Goal: Find specific page/section: Find specific page/section

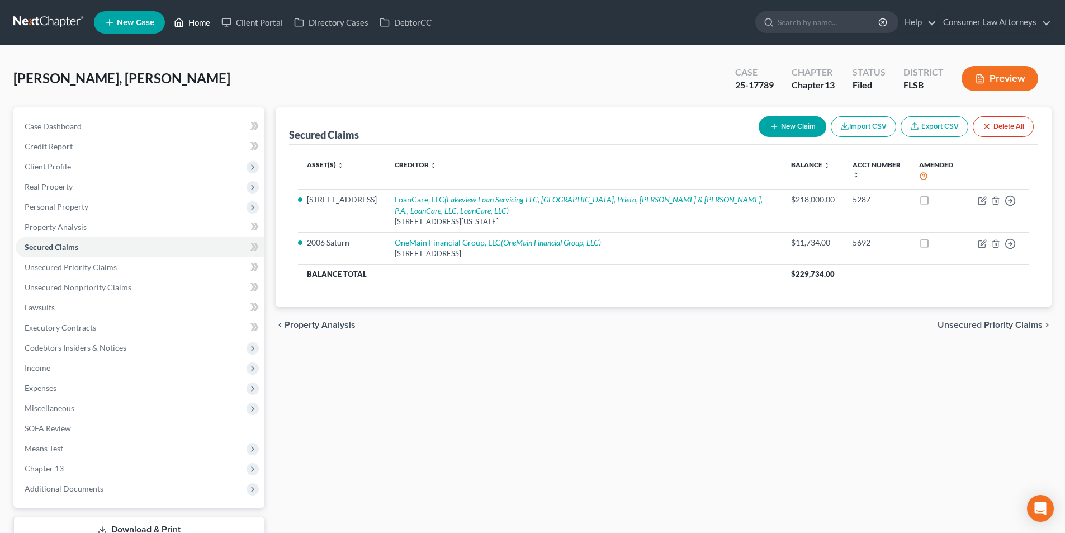
click at [205, 23] on link "Home" at bounding box center [192, 22] width 48 height 20
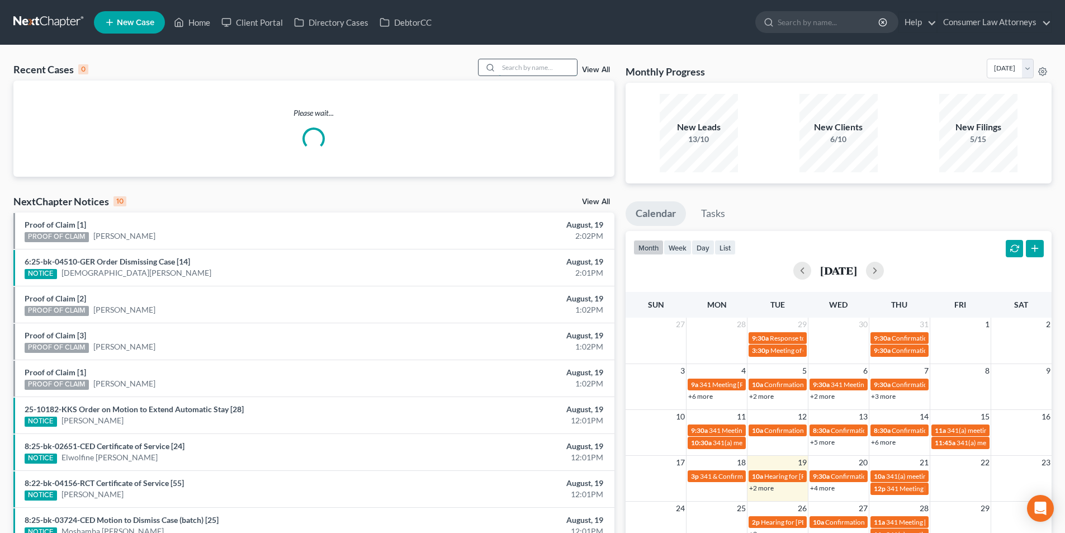
click at [521, 68] on input "search" at bounding box center [538, 67] width 78 height 16
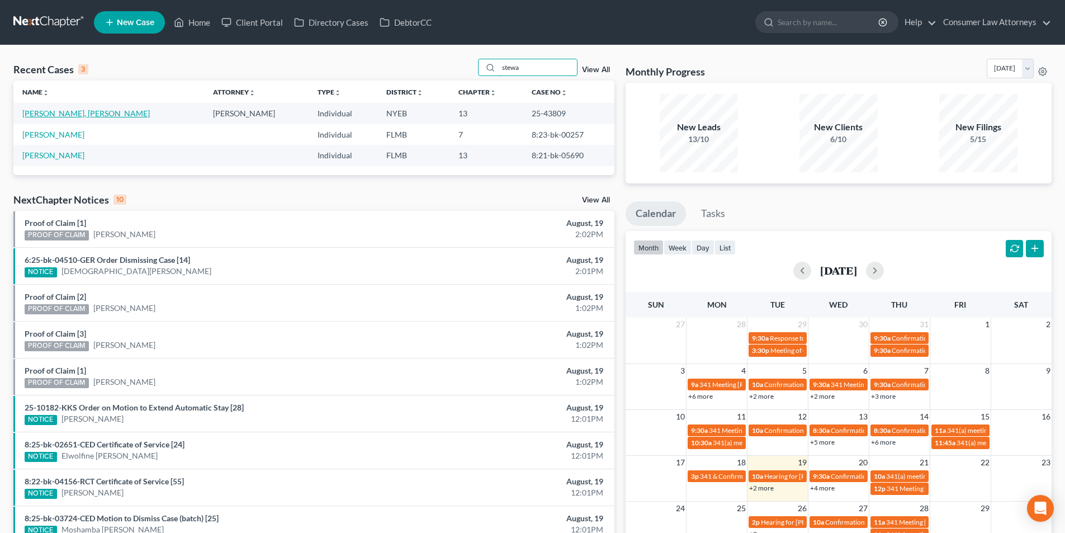
type input "stewa"
click at [67, 112] on link "[PERSON_NAME], [PERSON_NAME]" at bounding box center [86, 113] width 128 height 10
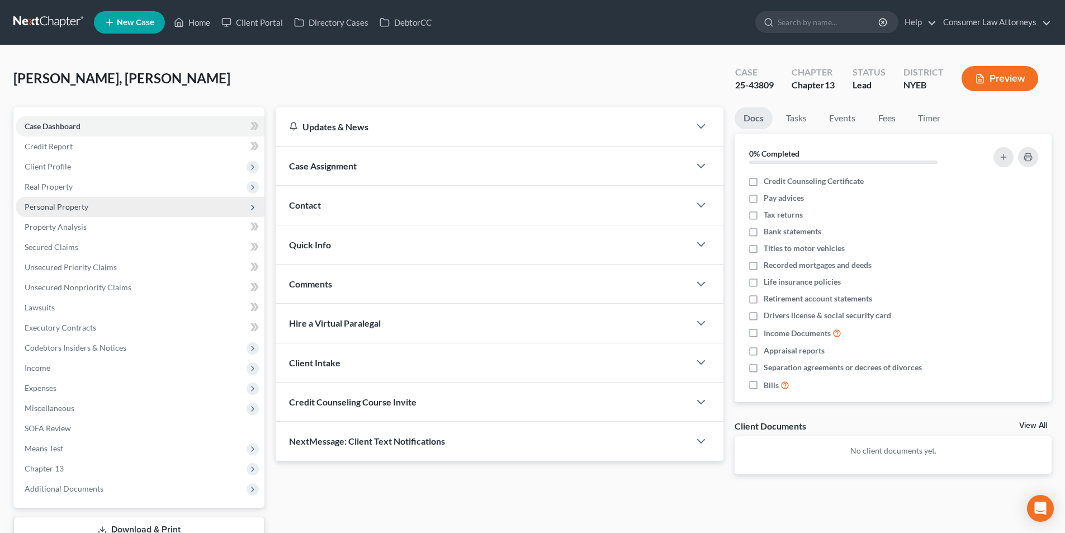
click at [72, 208] on span "Personal Property" at bounding box center [57, 207] width 64 height 10
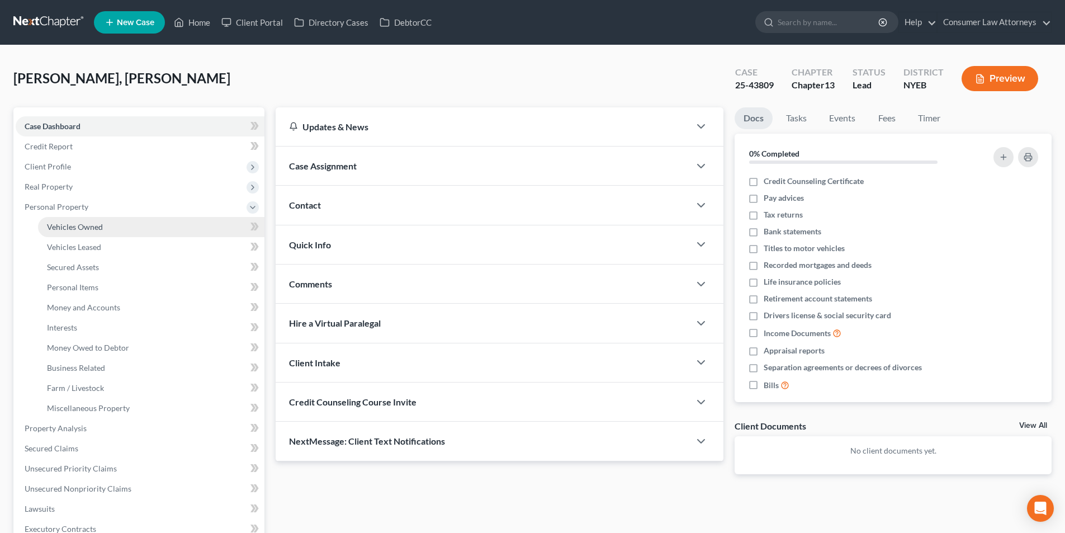
click at [82, 227] on span "Vehicles Owned" at bounding box center [75, 227] width 56 height 10
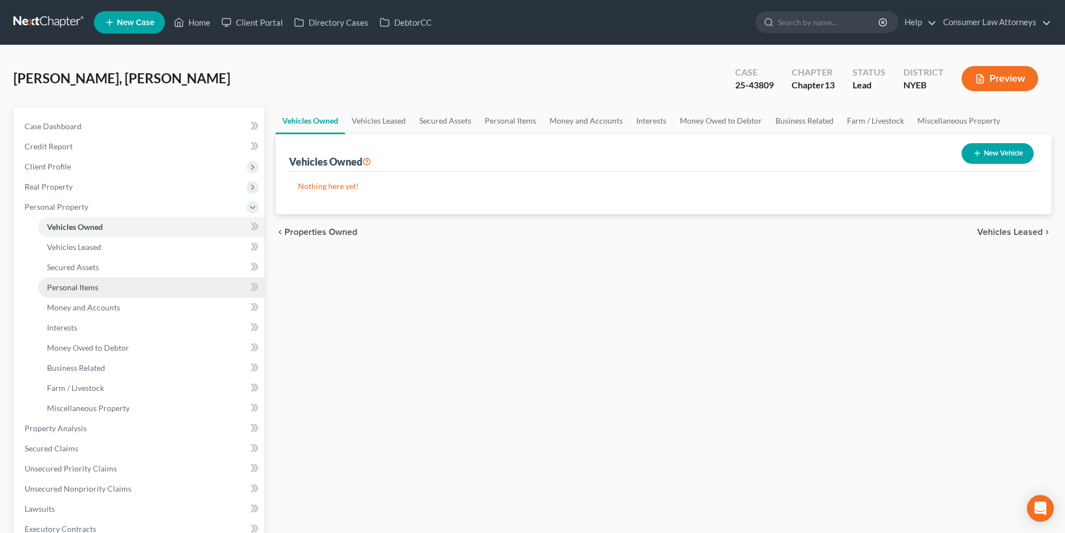
click at [86, 289] on span "Personal Items" at bounding box center [72, 287] width 51 height 10
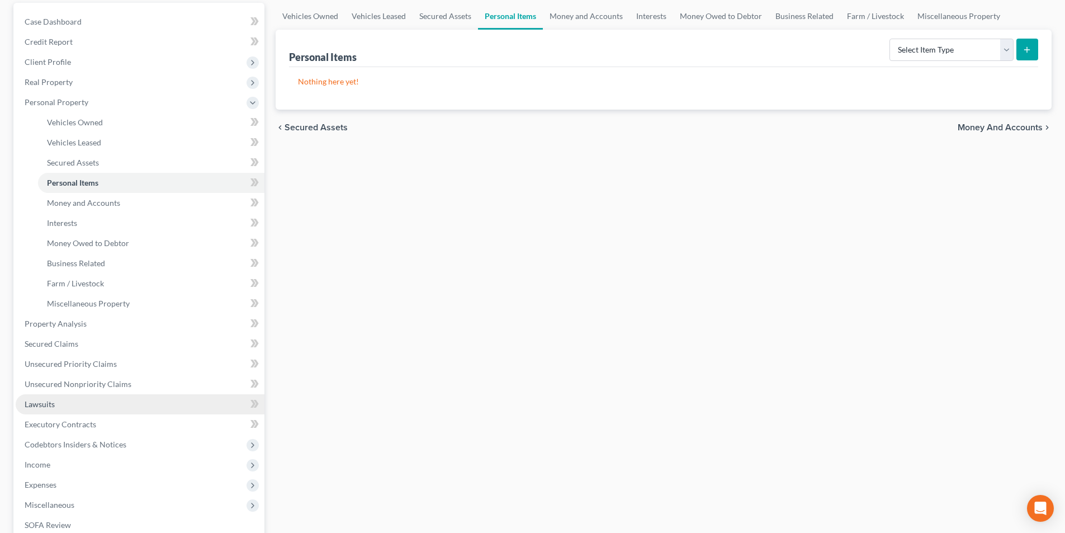
scroll to position [168, 0]
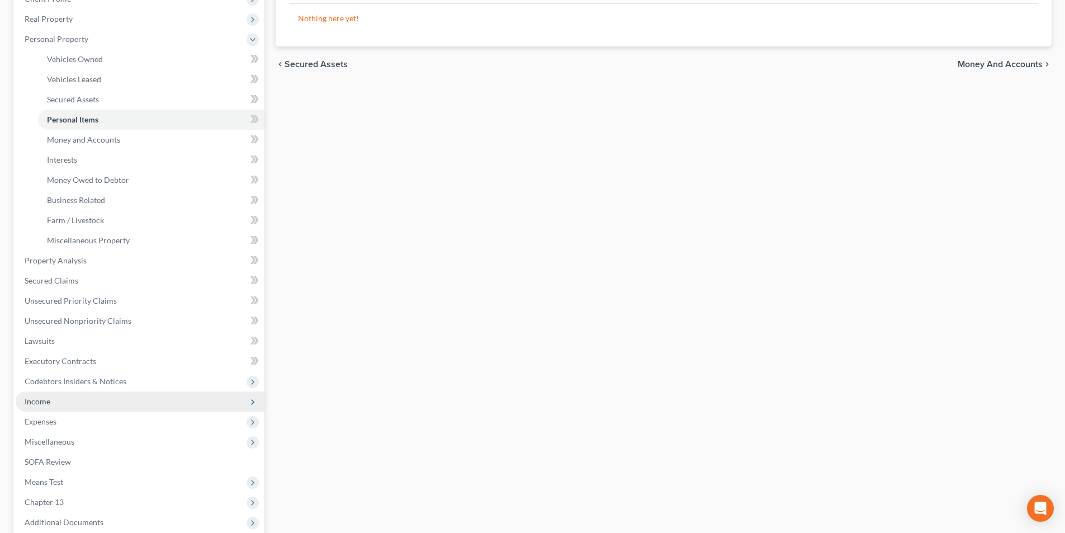
click at [48, 401] on span "Income" at bounding box center [38, 402] width 26 height 10
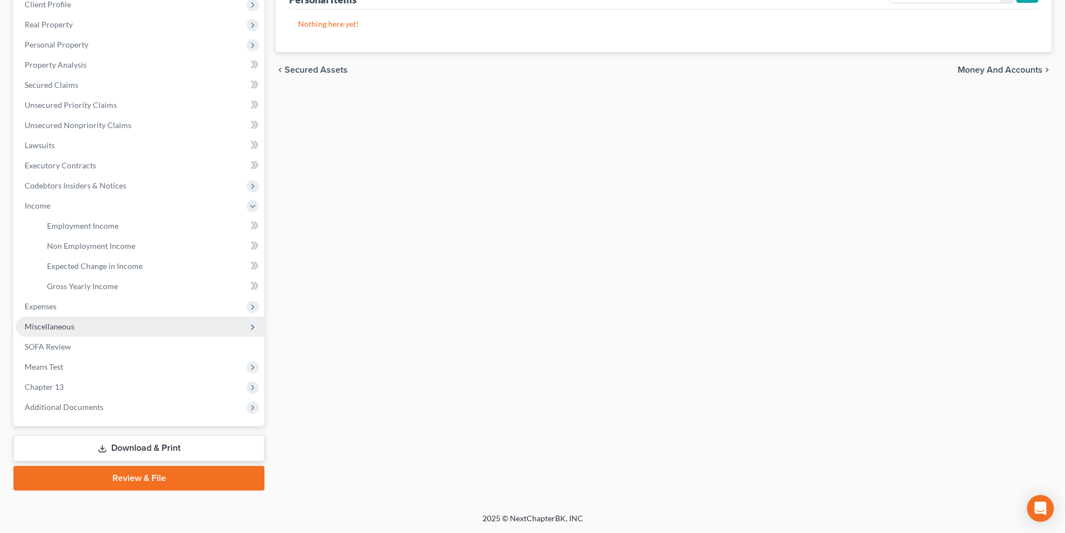
scroll to position [162, 0]
click at [105, 228] on span "Employment Income" at bounding box center [83, 226] width 72 height 10
